Goal: Navigation & Orientation: Find specific page/section

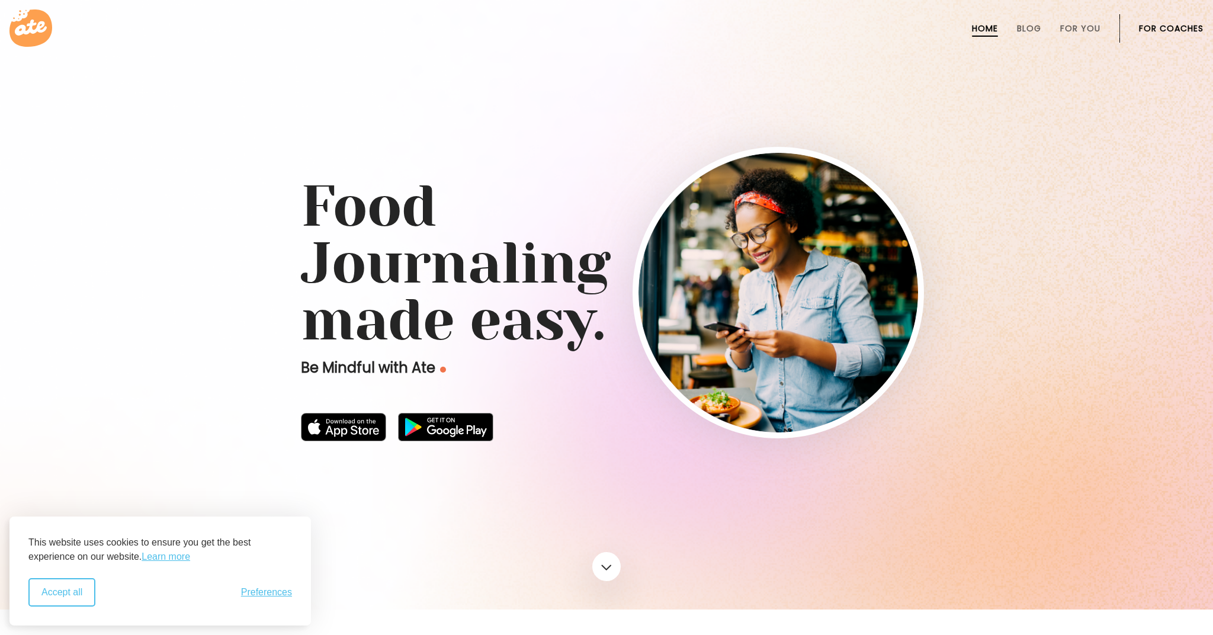
click at [73, 595] on button "Accept all" at bounding box center [61, 592] width 67 height 28
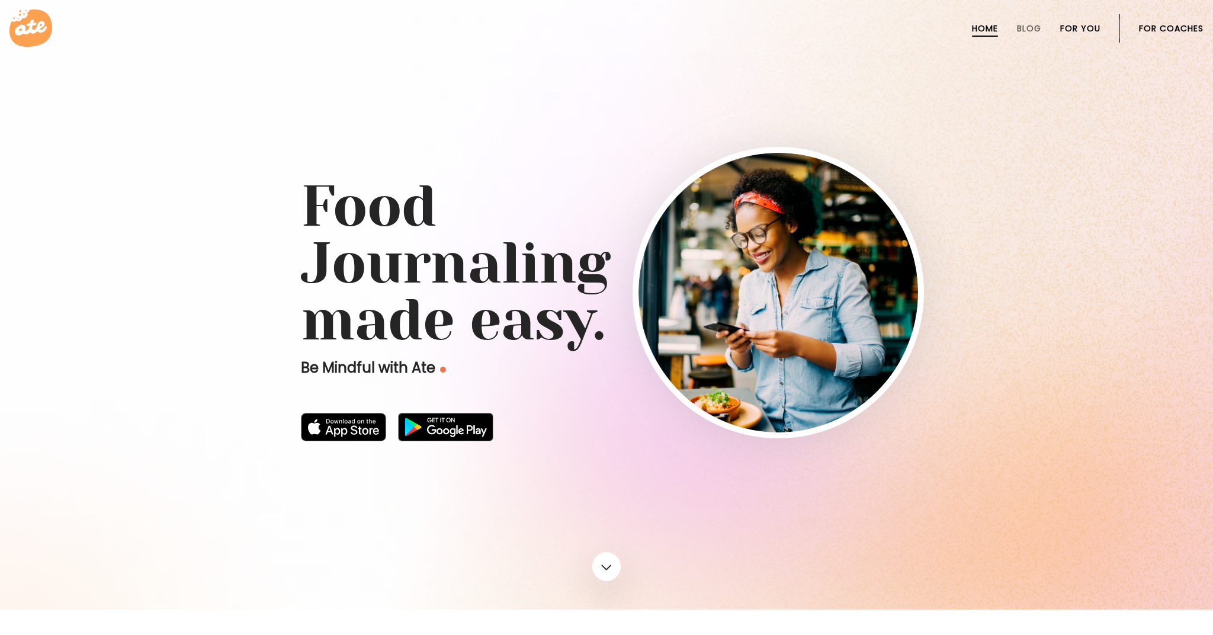
click at [1060, 27] on link "For You" at bounding box center [1080, 28] width 40 height 9
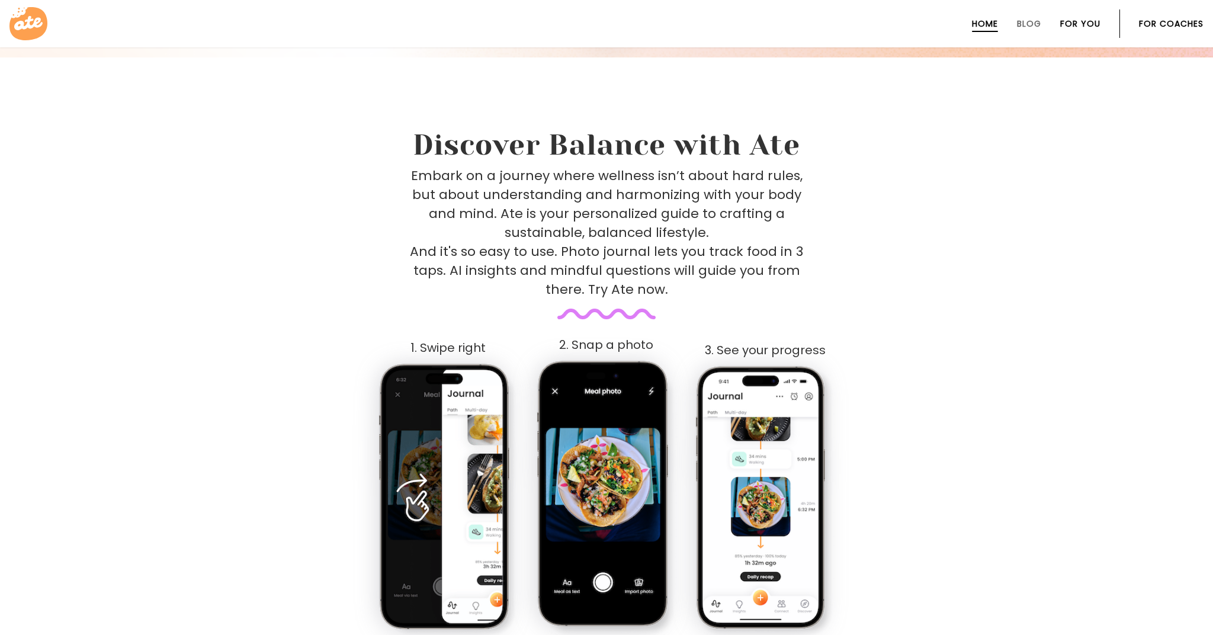
scroll to position [553, 0]
click at [972, 24] on link "Home" at bounding box center [985, 23] width 26 height 9
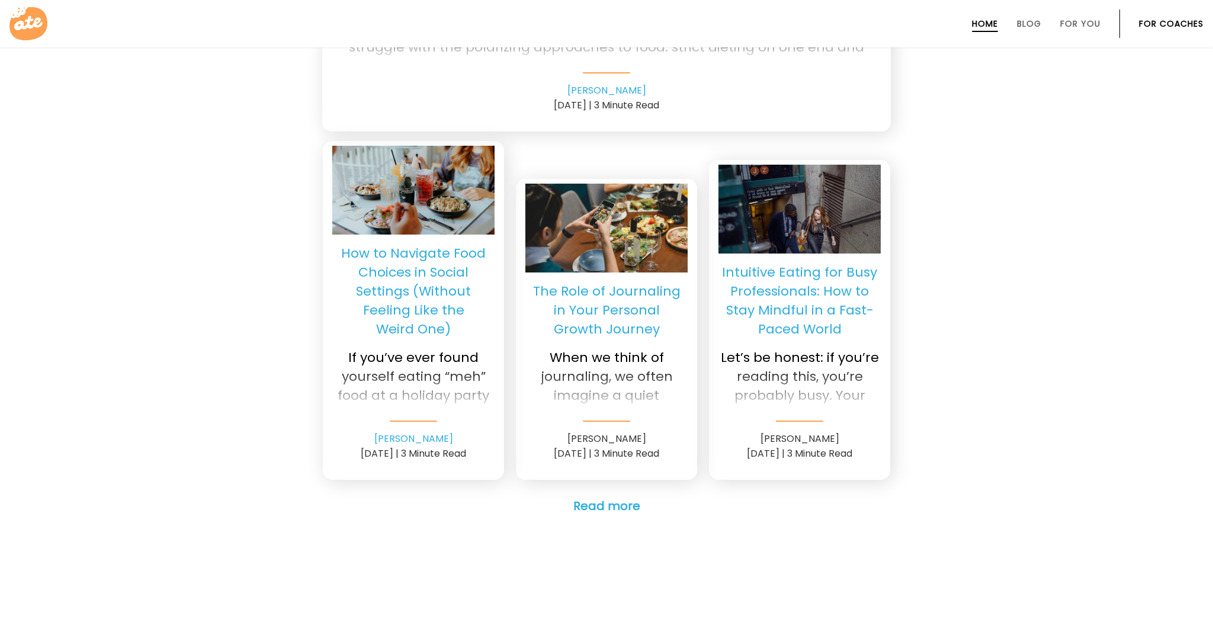
scroll to position [2878, 0]
